Goal: Information Seeking & Learning: Learn about a topic

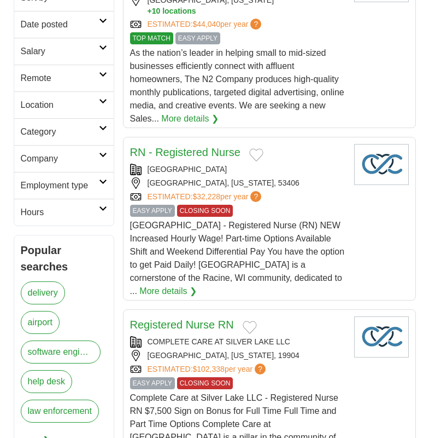
scroll to position [298, 0]
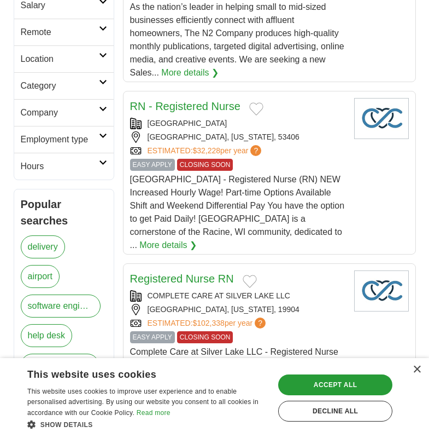
click at [32, 282] on link "airport" at bounding box center [40, 276] width 39 height 23
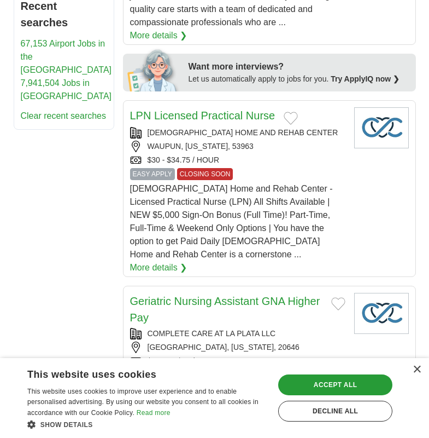
scroll to position [1037, 0]
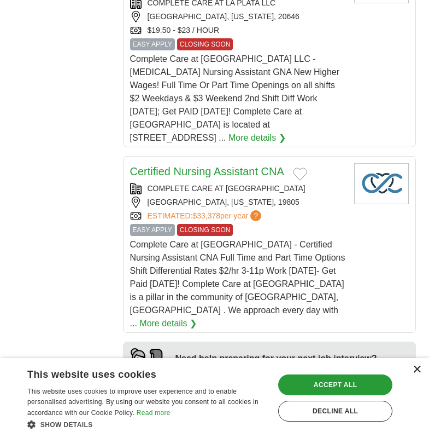
click at [416, 371] on div "×" at bounding box center [417, 369] width 8 height 8
